Goal: Task Accomplishment & Management: Use online tool/utility

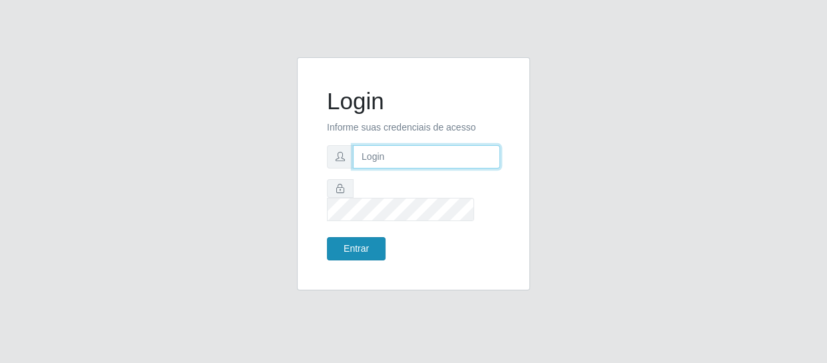
type input "[EMAIL_ADDRESS][DOMAIN_NAME]"
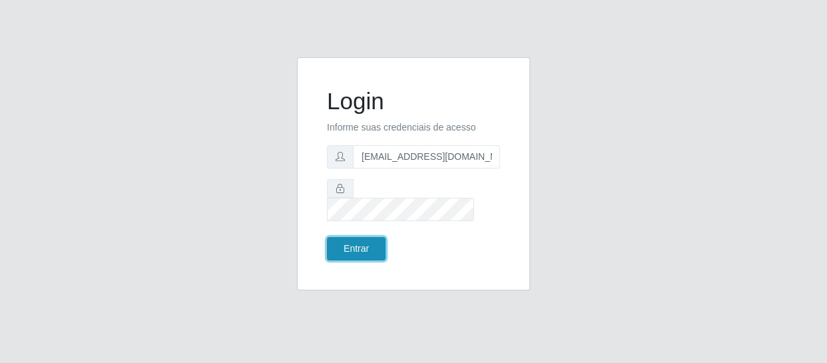
click at [359, 238] on button "Entrar" at bounding box center [356, 248] width 59 height 23
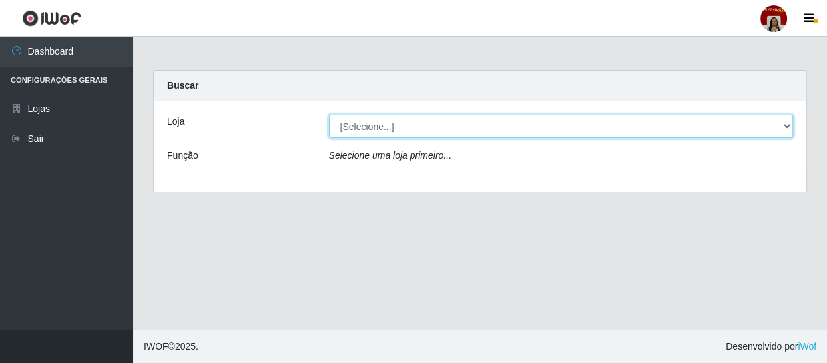
click at [445, 127] on select "[Selecione...] Mar Vermelho - Loja 04" at bounding box center [561, 126] width 465 height 23
select select "251"
click at [329, 115] on select "[Selecione...] Mar Vermelho - Loja 04" at bounding box center [561, 126] width 465 height 23
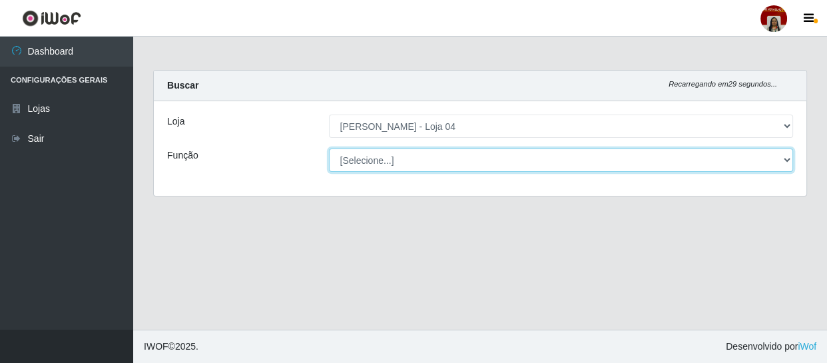
click at [457, 166] on select "[Selecione...] ASG ASG + ASG ++ Auxiliar de Depósito Auxiliar de Depósito + Aux…" at bounding box center [561, 159] width 465 height 23
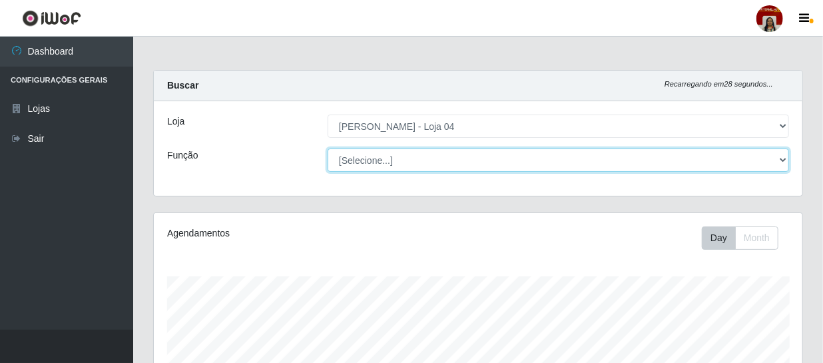
scroll to position [276, 649]
select select "22"
click at [328, 148] on select "[Selecione...] ASG ASG + ASG ++ Auxiliar de Depósito Auxiliar de Depósito + Aux…" at bounding box center [558, 159] width 461 height 23
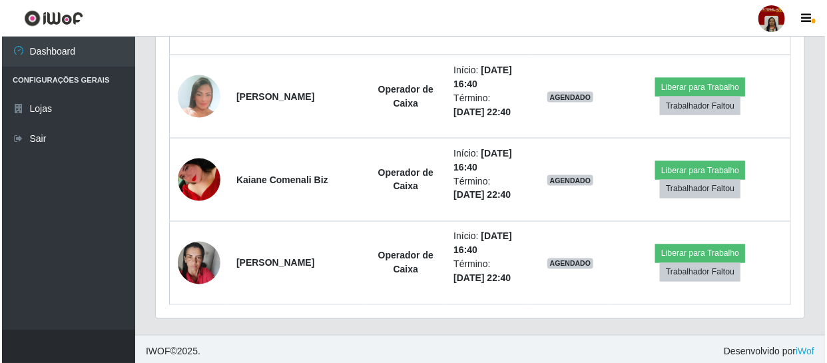
scroll to position [946, 0]
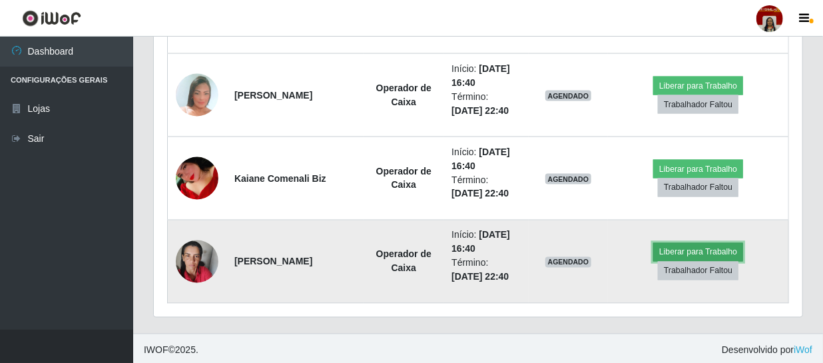
click at [674, 246] on button "Liberar para Trabalho" at bounding box center [698, 252] width 90 height 19
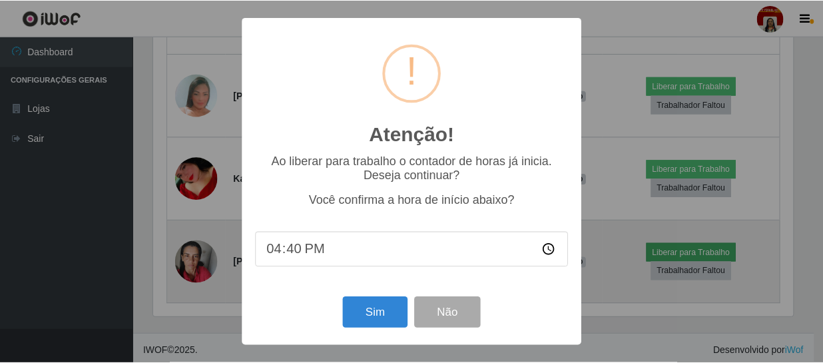
scroll to position [276, 643]
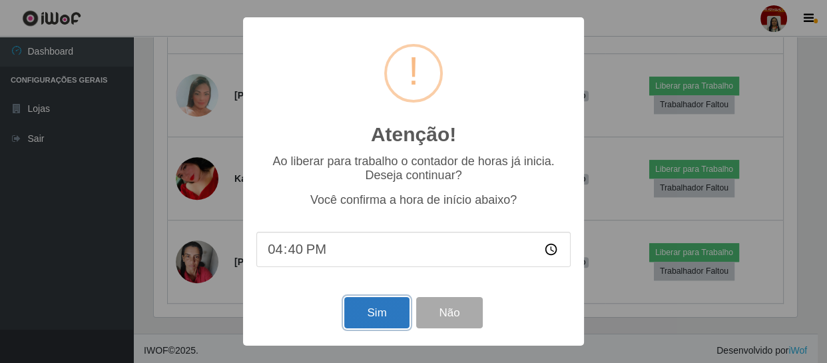
click at [392, 319] on button "Sim" at bounding box center [376, 312] width 65 height 31
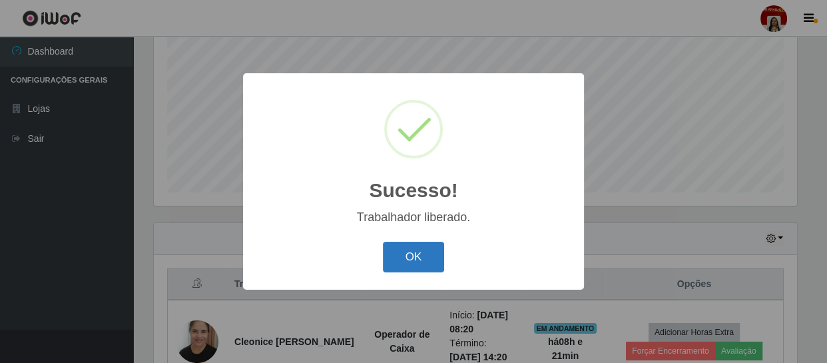
click at [409, 253] on button "OK" at bounding box center [414, 257] width 62 height 31
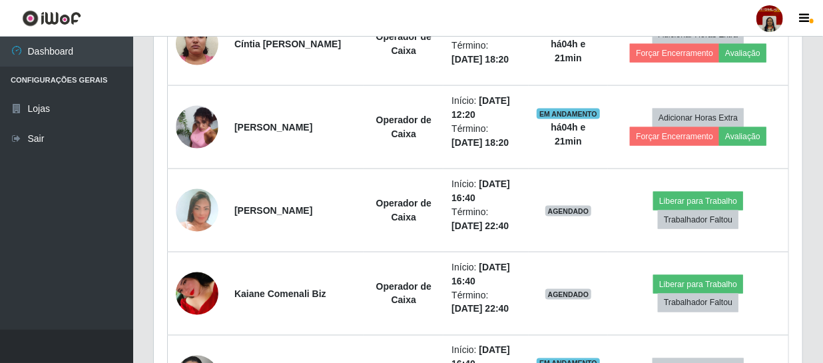
scroll to position [826, 0]
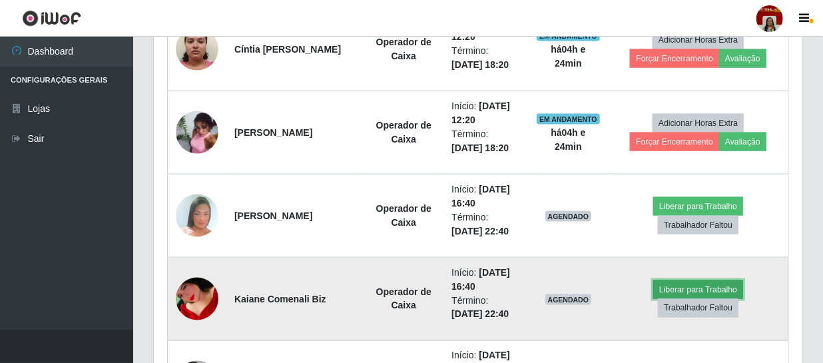
click at [703, 282] on button "Liberar para Trabalho" at bounding box center [698, 289] width 90 height 19
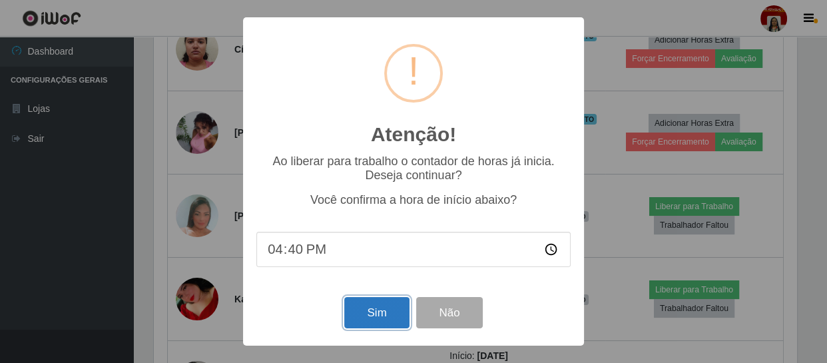
click at [372, 319] on button "Sim" at bounding box center [376, 312] width 65 height 31
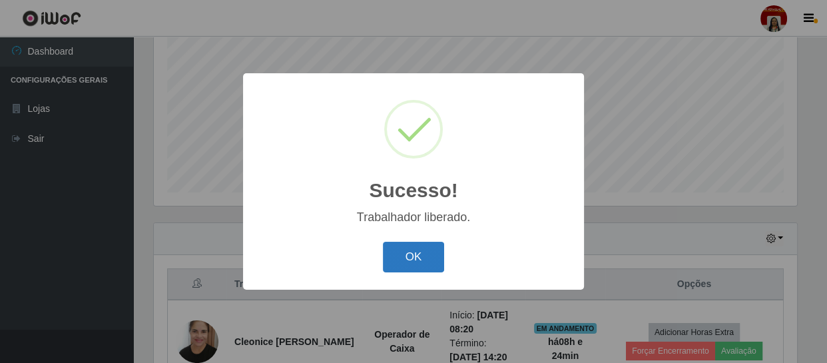
click at [416, 262] on button "OK" at bounding box center [414, 257] width 62 height 31
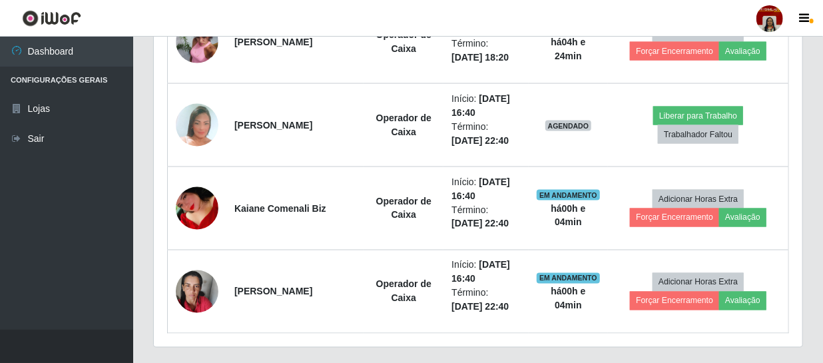
scroll to position [949, 0]
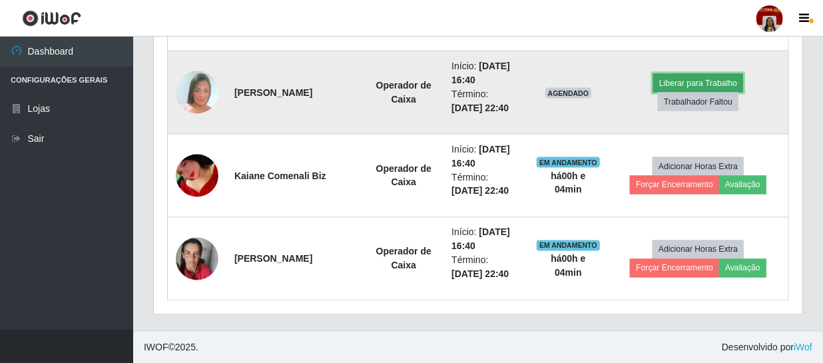
click at [705, 81] on button "Liberar para Trabalho" at bounding box center [698, 83] width 90 height 19
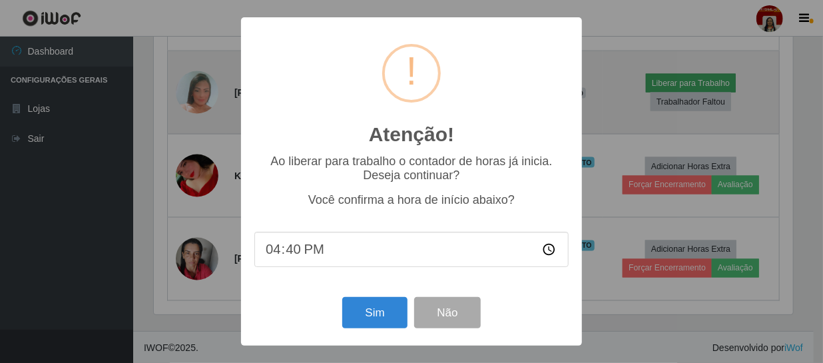
scroll to position [276, 643]
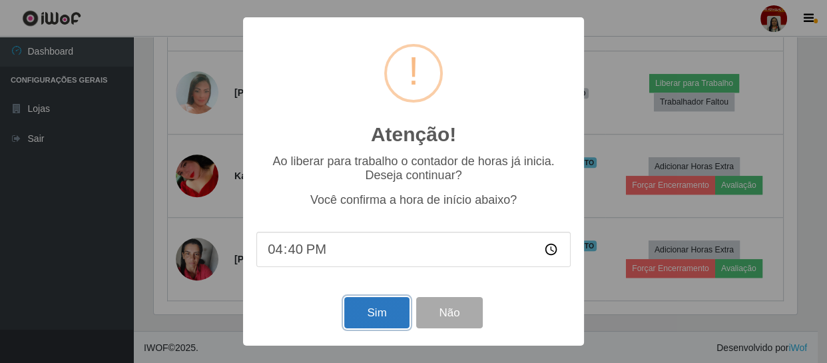
click at [367, 310] on button "Sim" at bounding box center [376, 312] width 65 height 31
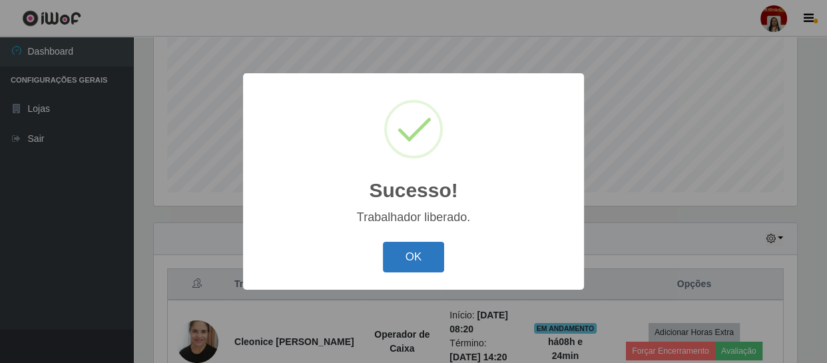
click at [414, 259] on button "OK" at bounding box center [414, 257] width 62 height 31
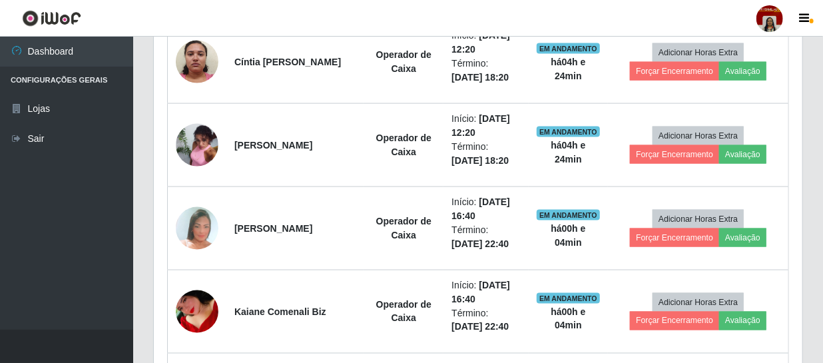
scroll to position [861, 0]
